Goal: Task Accomplishment & Management: Use online tool/utility

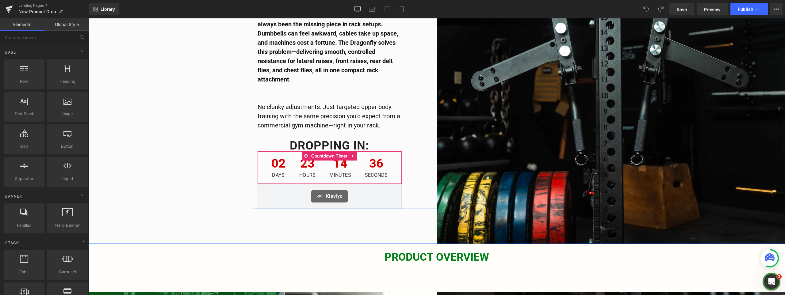
click at [300, 170] on span "23" at bounding box center [307, 165] width 17 height 15
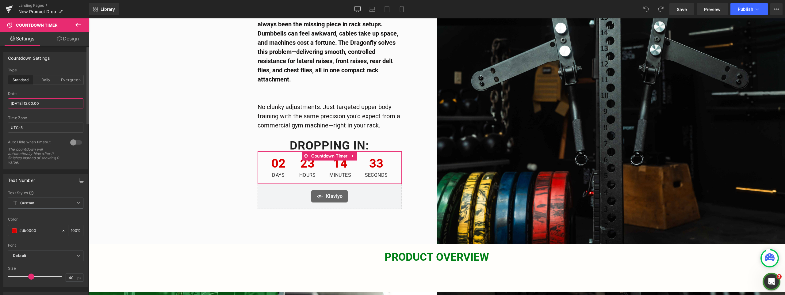
click at [24, 104] on input "[DATE] 12:00:00" at bounding box center [45, 103] width 75 height 10
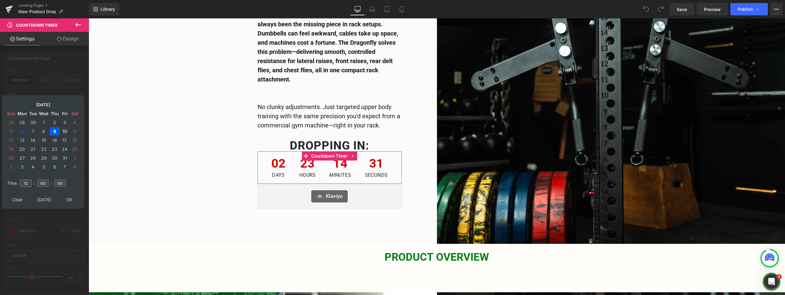
click at [66, 131] on td "10" at bounding box center [64, 131] width 9 height 8
type input "[DATE] 12:00:00"
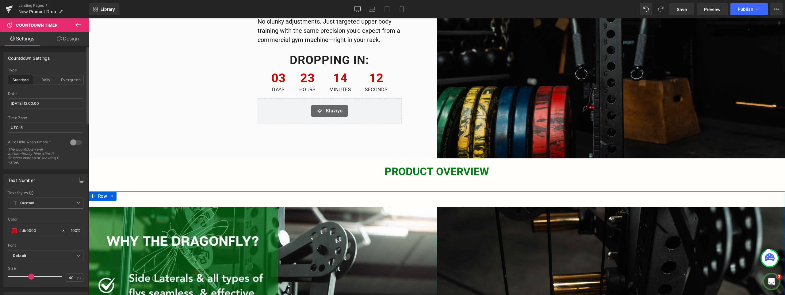
scroll to position [105, 0]
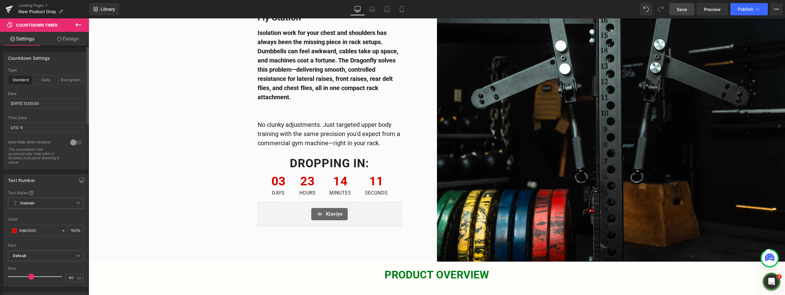
click at [682, 9] on span "Save" at bounding box center [682, 9] width 10 height 6
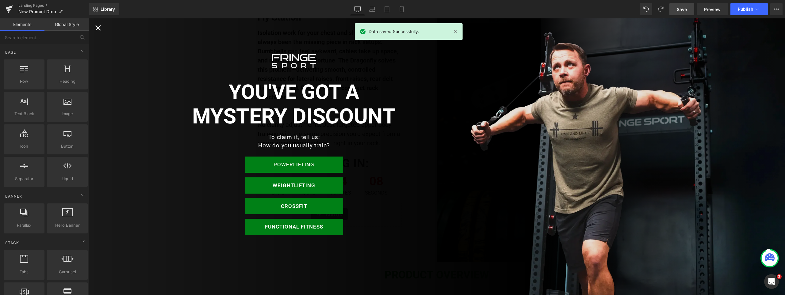
click at [99, 27] on icon "Close popup" at bounding box center [98, 28] width 6 height 6
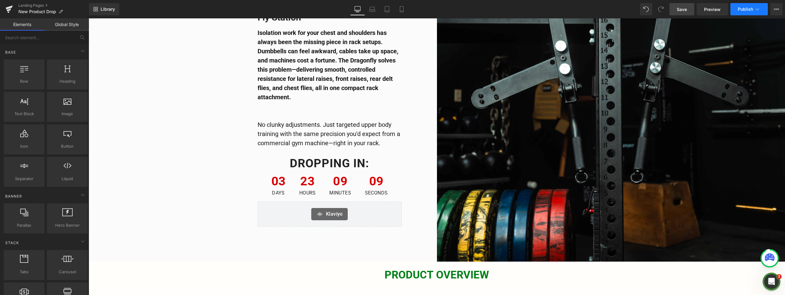
click at [749, 9] on span "Publish" at bounding box center [745, 9] width 15 height 5
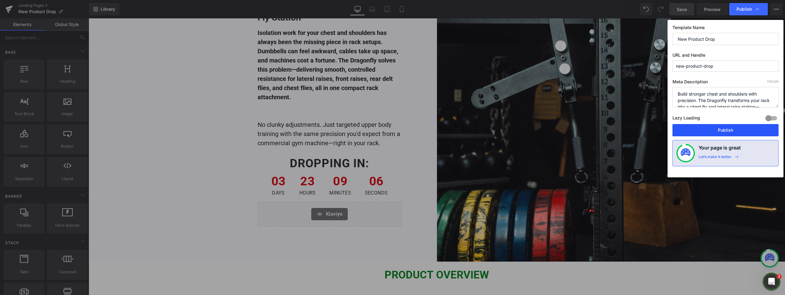
click at [707, 128] on button "Publish" at bounding box center [725, 130] width 106 height 12
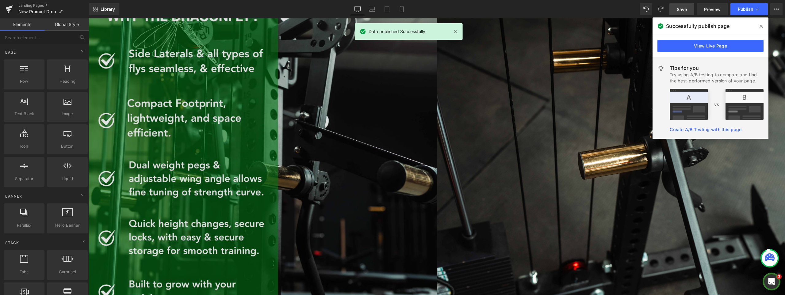
scroll to position [442, 0]
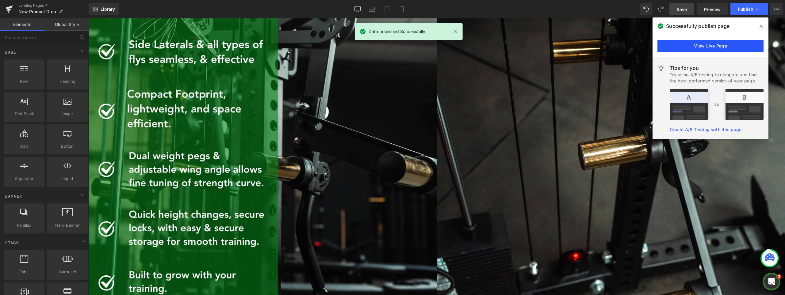
click at [691, 44] on link "View Live Page" at bounding box center [710, 46] width 106 height 12
